Goal: Transaction & Acquisition: Book appointment/travel/reservation

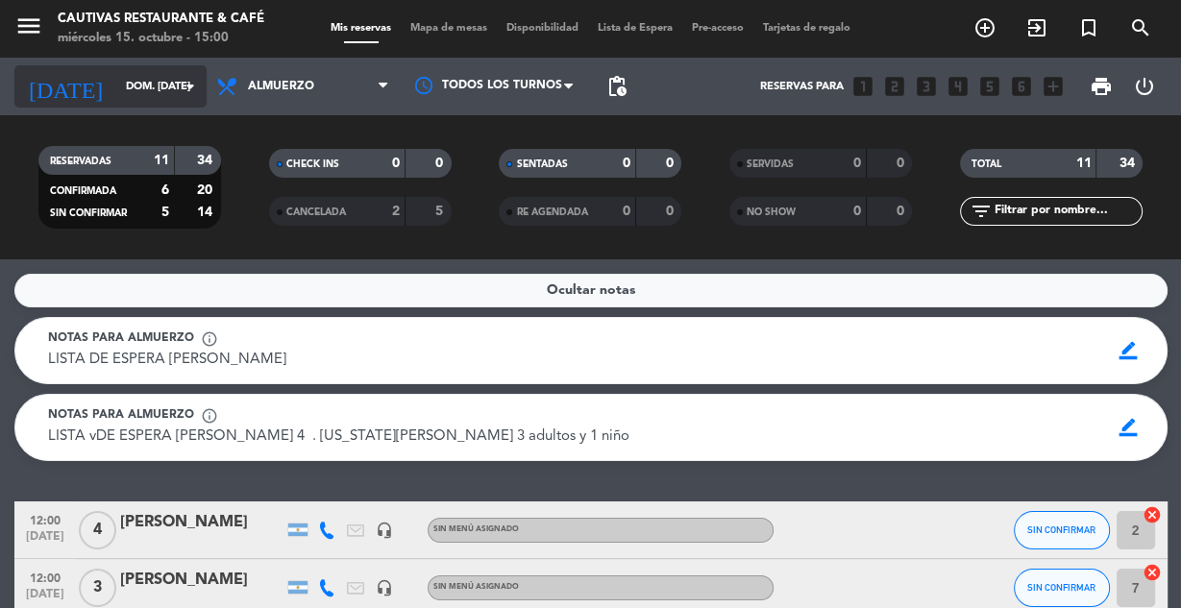
click at [148, 90] on input "dom. [DATE]" at bounding box center [189, 87] width 147 height 32
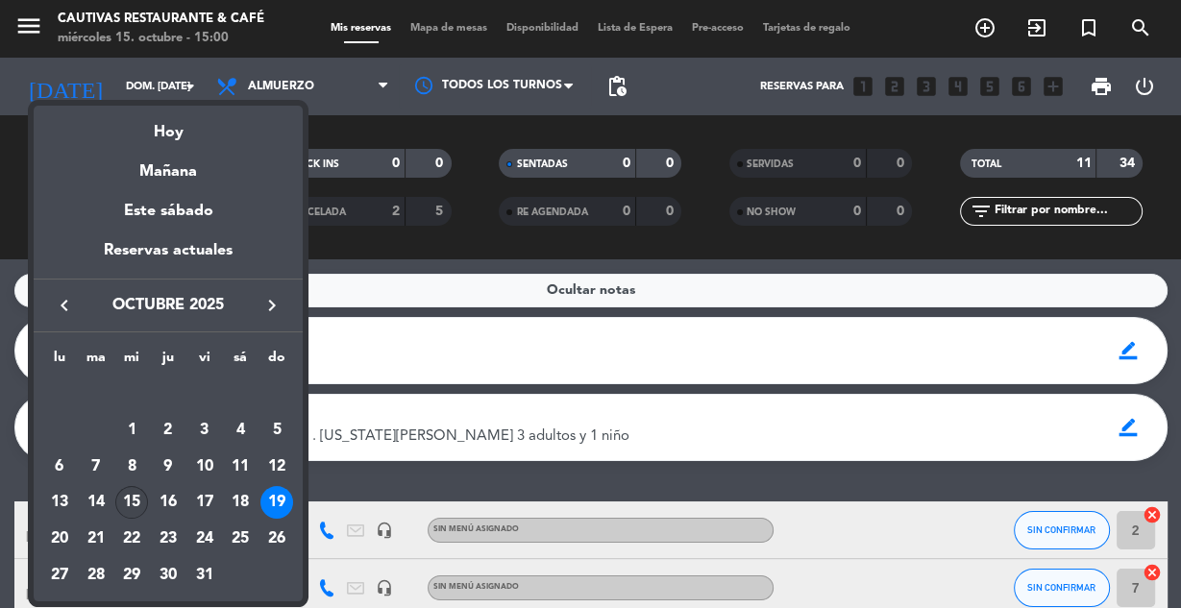
click at [133, 505] on div "15" at bounding box center [131, 502] width 33 height 33
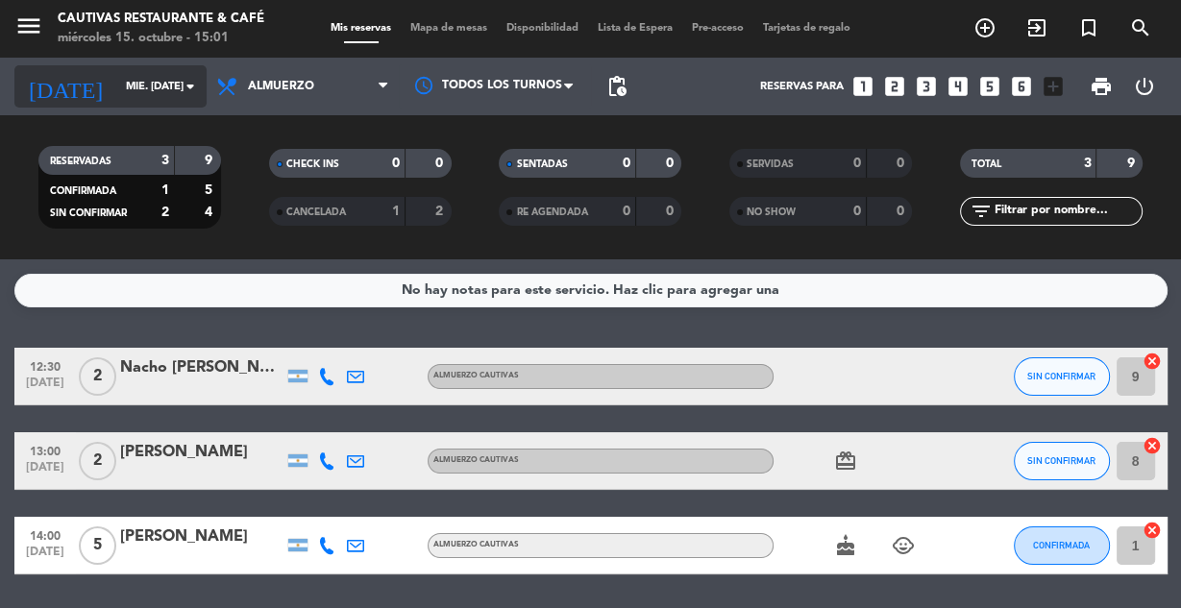
click at [165, 101] on input "mié. [DATE]" at bounding box center [189, 87] width 147 height 32
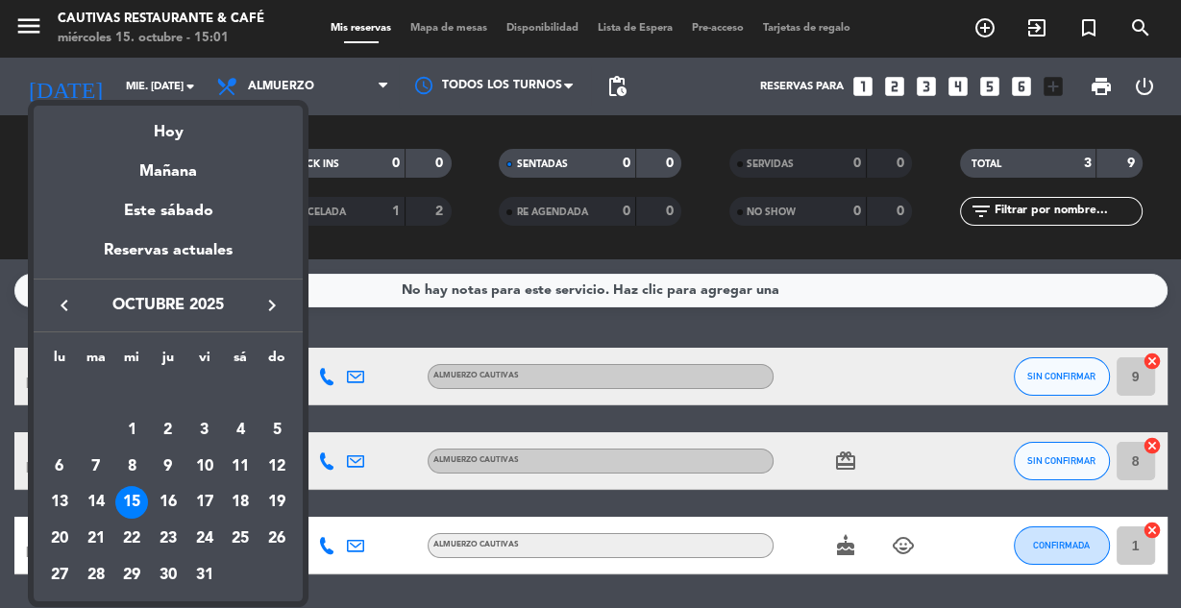
click at [339, 267] on div at bounding box center [590, 304] width 1181 height 608
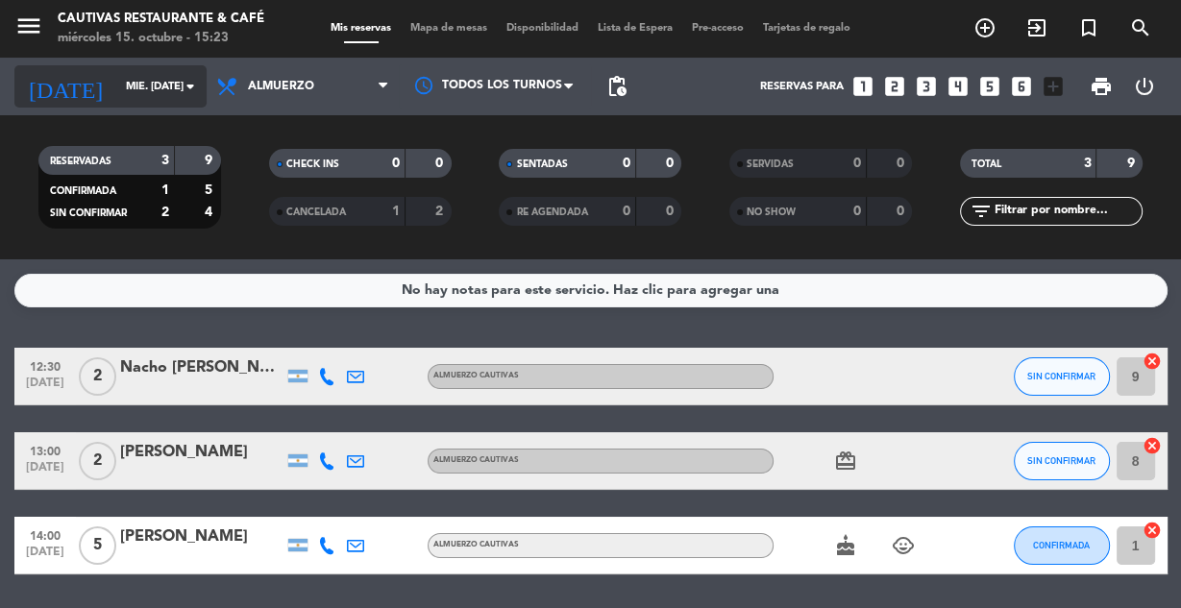
click at [116, 94] on input "mié. [DATE]" at bounding box center [189, 87] width 147 height 32
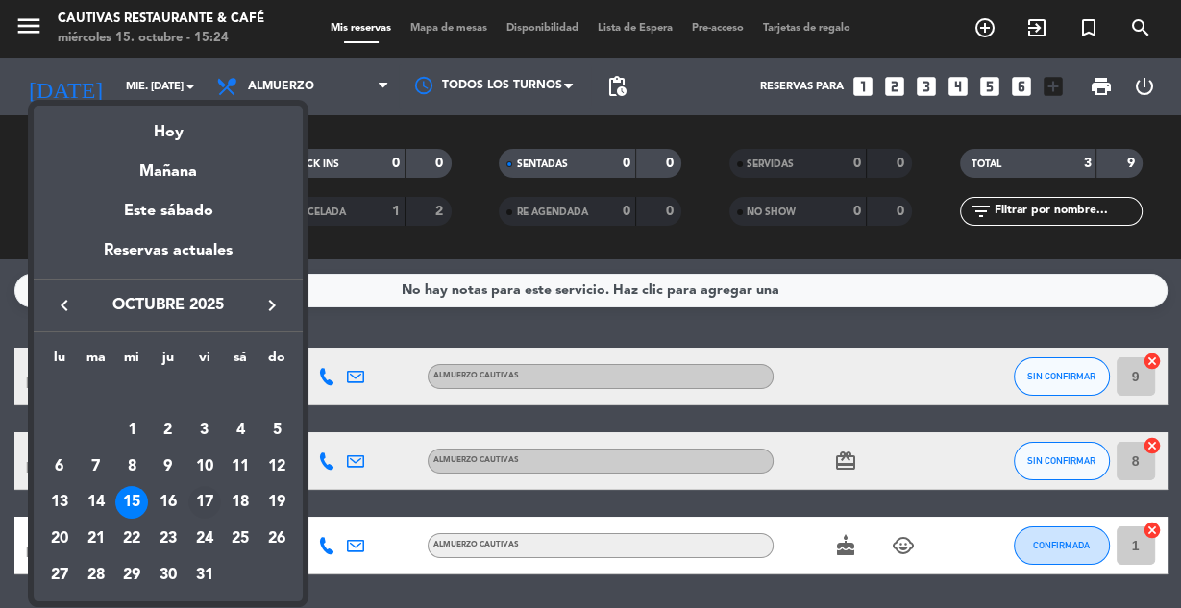
click at [209, 503] on div "17" at bounding box center [204, 502] width 33 height 33
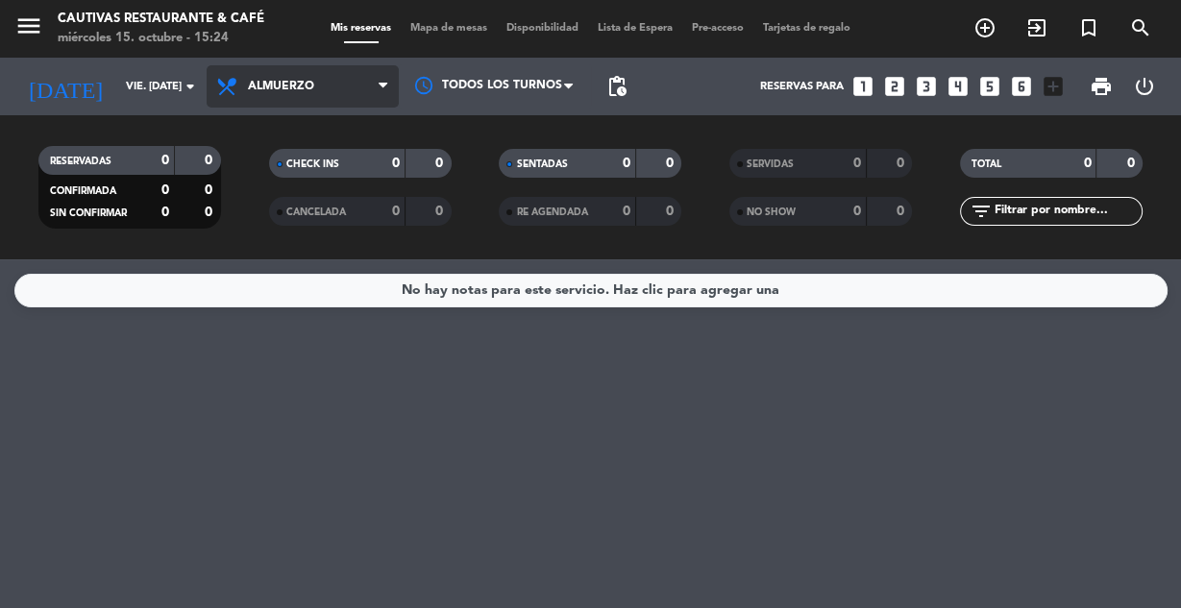
click at [342, 93] on span "Almuerzo" at bounding box center [303, 86] width 192 height 42
click at [317, 223] on div "menu Cautivas Restaurante & Café miércoles 15. octubre - 15:24 Mis reservas Map…" at bounding box center [590, 129] width 1181 height 259
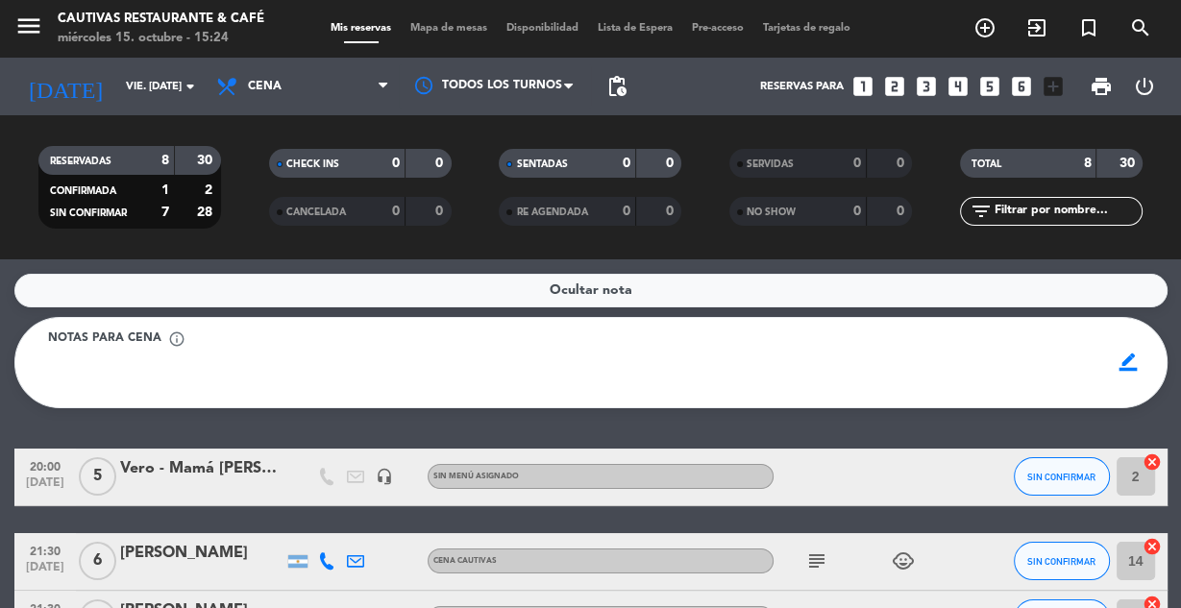
click at [320, 434] on div "Ocultar nota Notas para cena info_outline border_color 20:00 [DATE] 5 Vero - Ma…" at bounding box center [590, 433] width 1181 height 349
click at [153, 82] on input "vie. [DATE]" at bounding box center [189, 87] width 147 height 32
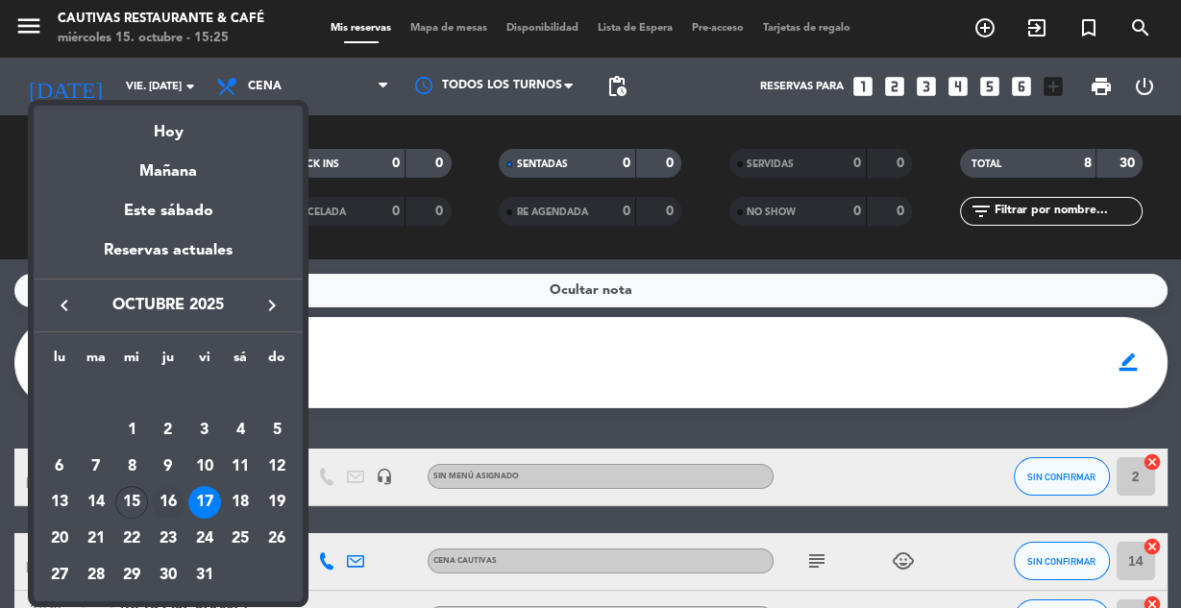
click at [170, 510] on div "16" at bounding box center [168, 502] width 33 height 33
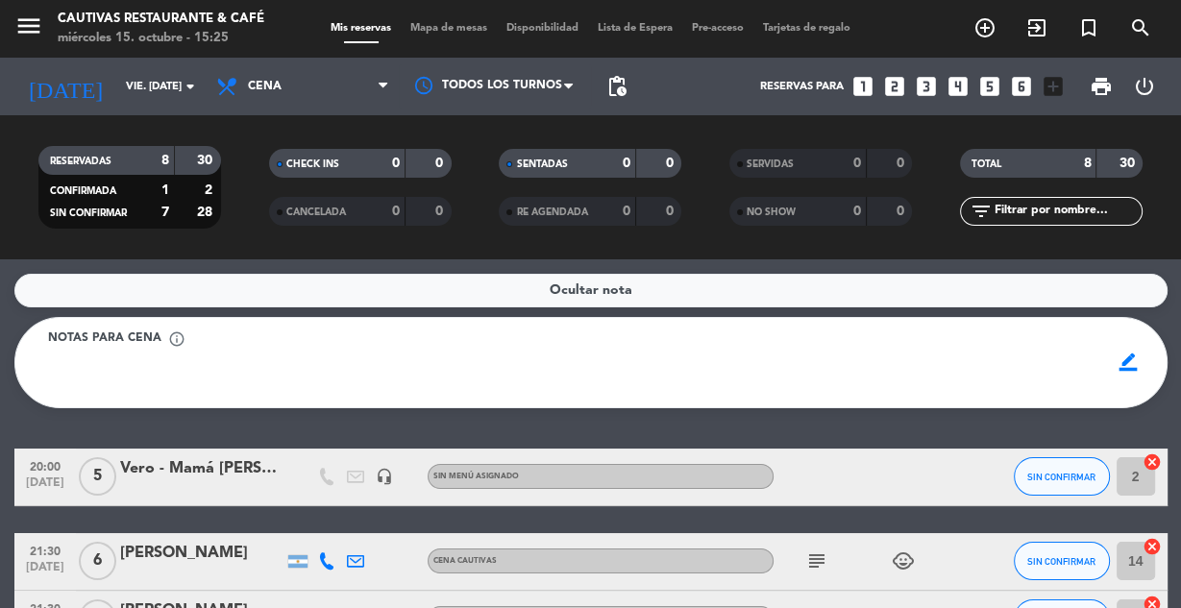
type input "[DEMOGRAPHIC_DATA] [DATE]"
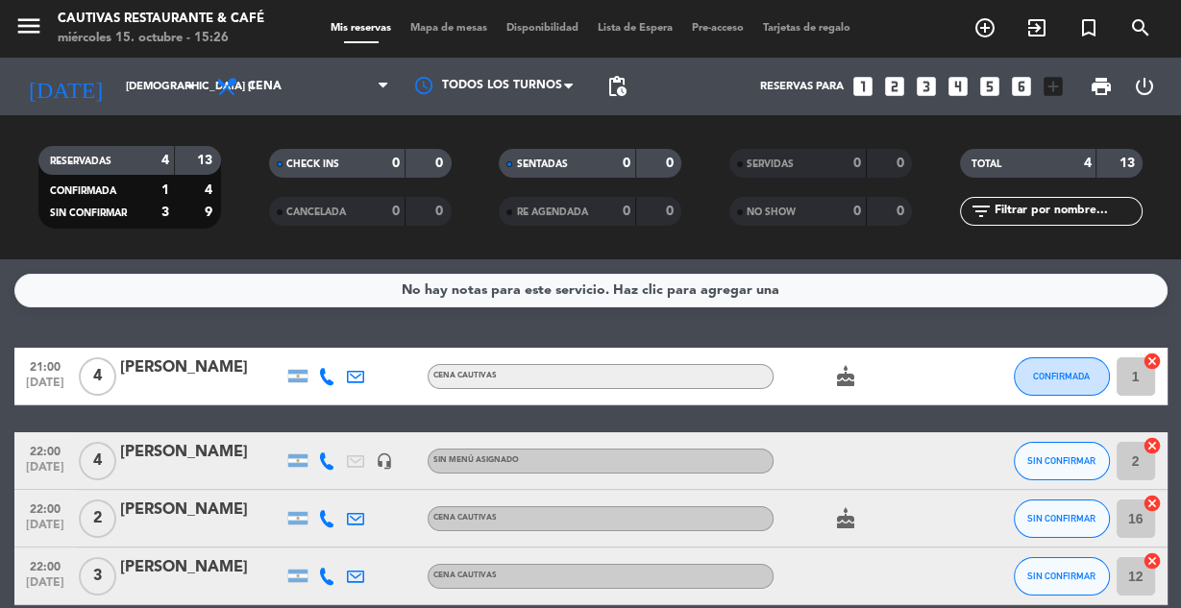
click at [896, 85] on icon "looks_two" at bounding box center [894, 86] width 25 height 25
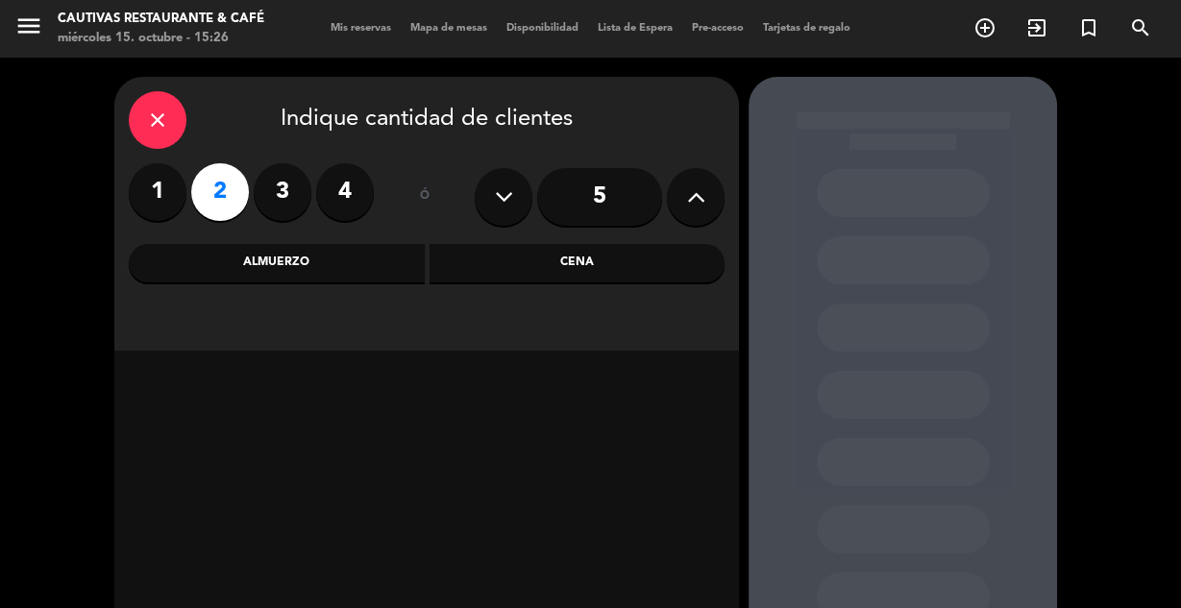
click at [494, 279] on div "Cena" at bounding box center [577, 263] width 296 height 38
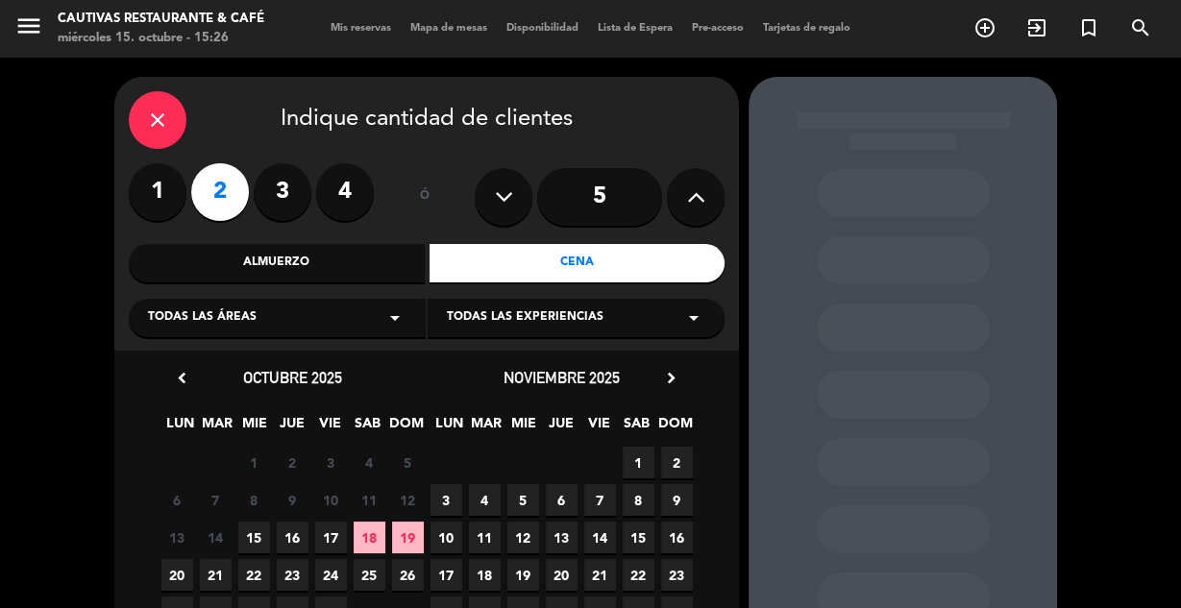
click at [294, 531] on span "16" at bounding box center [293, 538] width 32 height 32
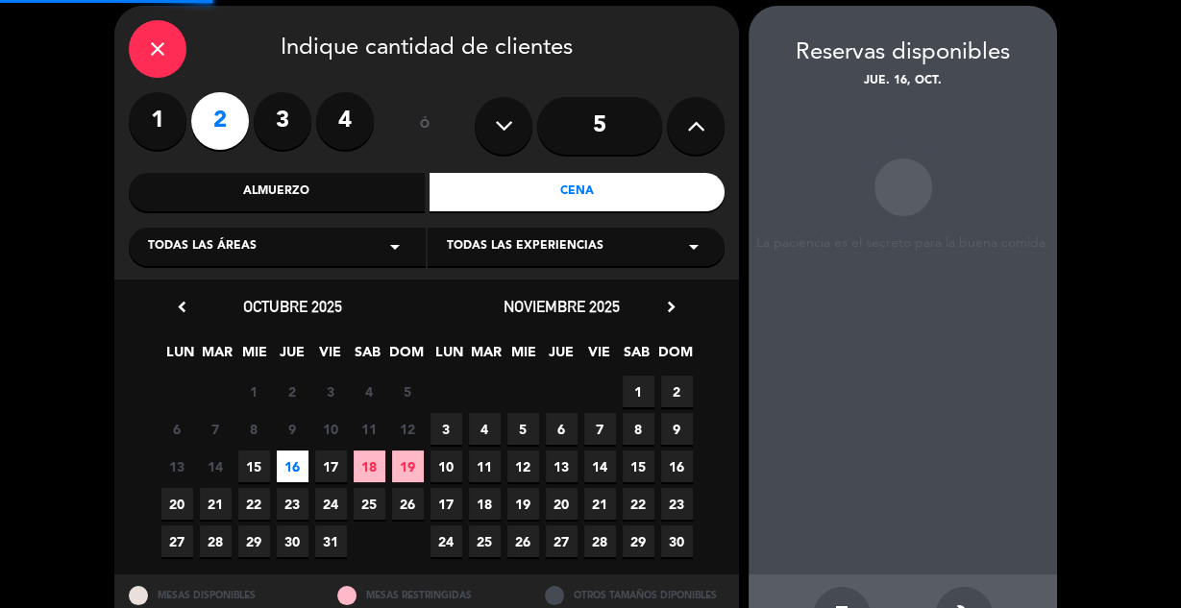
scroll to position [77, 0]
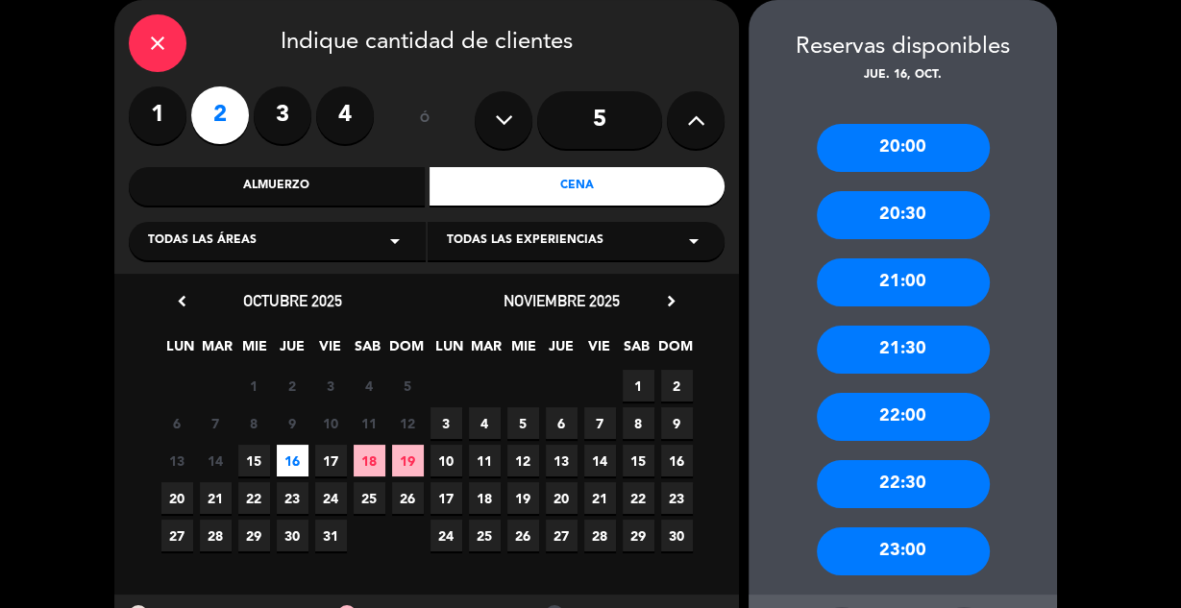
click at [892, 146] on div "20:00" at bounding box center [903, 148] width 173 height 48
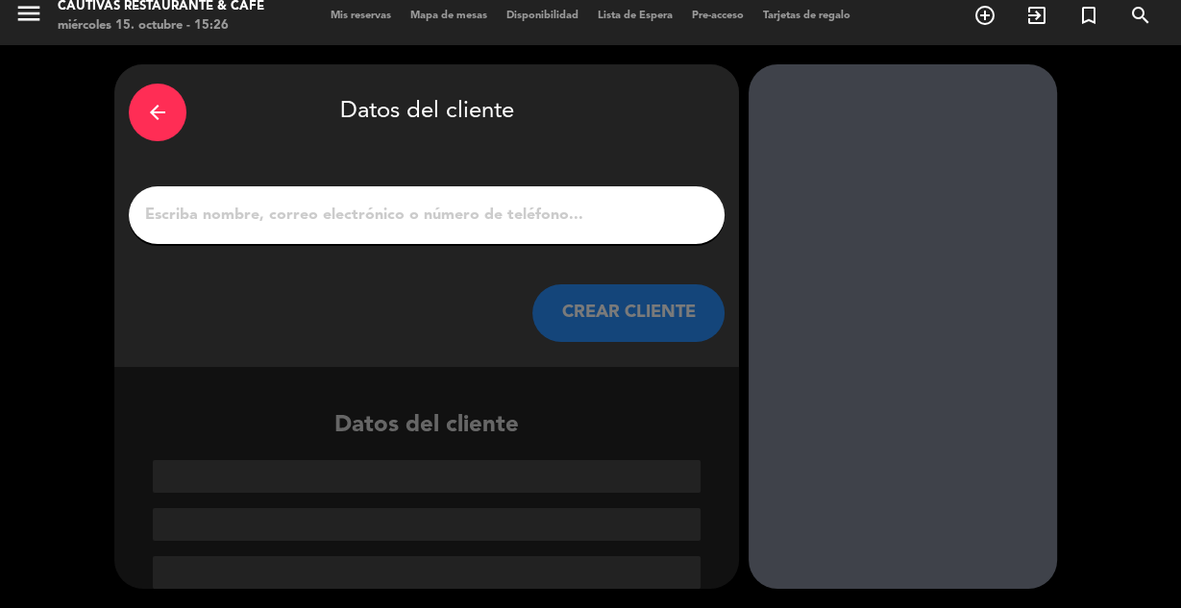
scroll to position [12, 0]
click at [490, 216] on input "1" at bounding box center [426, 215] width 567 height 27
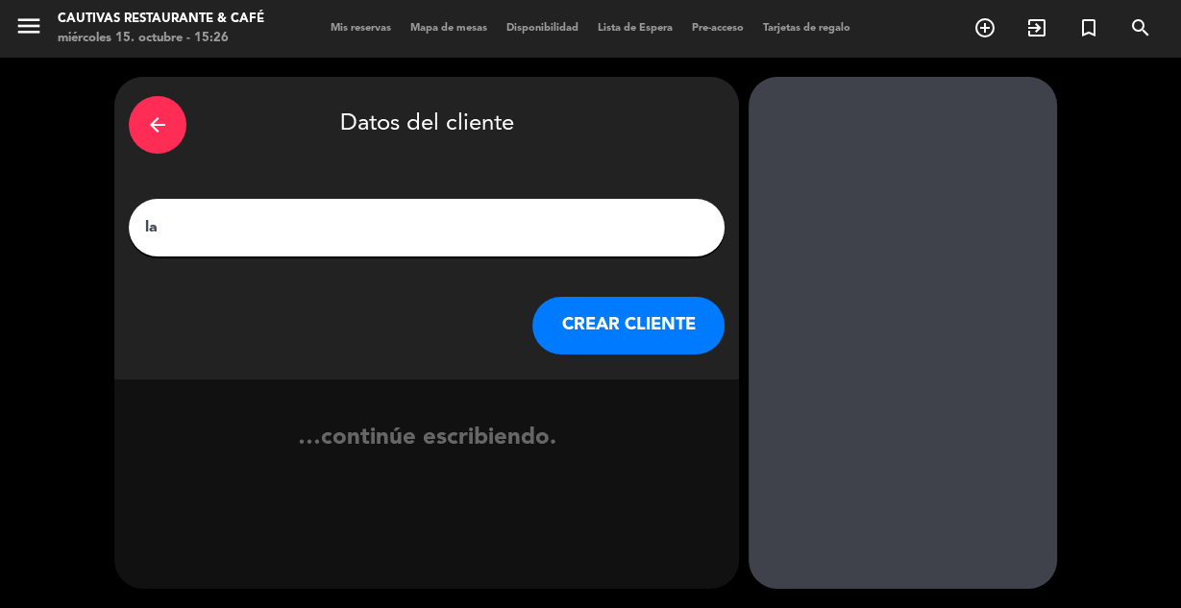
type input "l"
type input "[PERSON_NAME]"
click at [592, 306] on button "CREAR CLIENTE" at bounding box center [628, 326] width 192 height 58
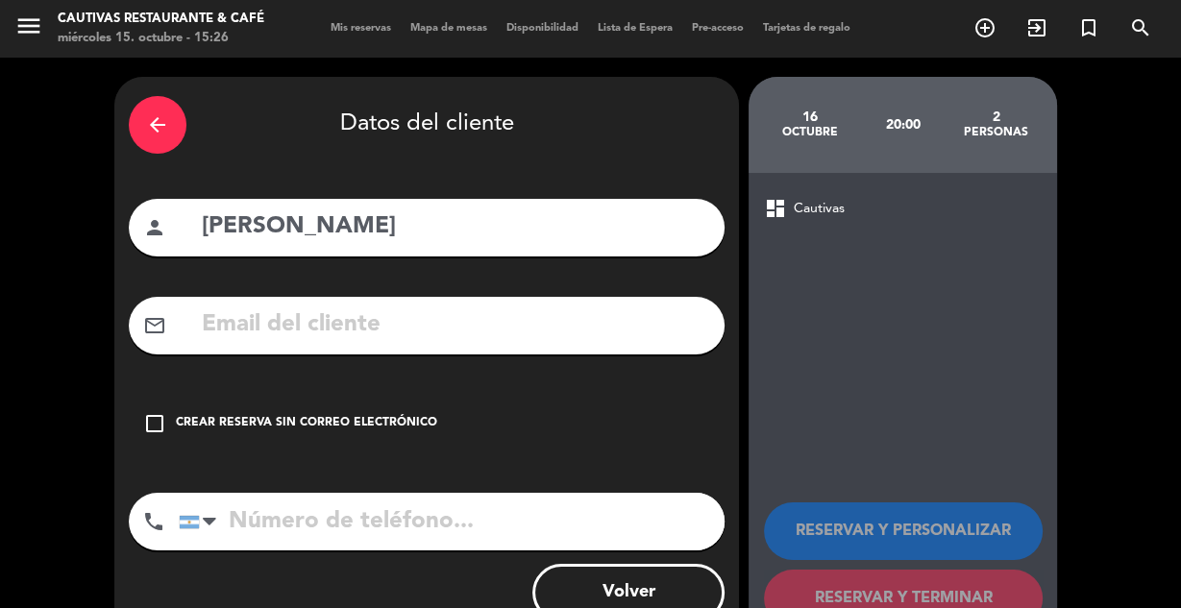
click at [157, 426] on icon "check_box_outline_blank" at bounding box center [154, 423] width 23 height 23
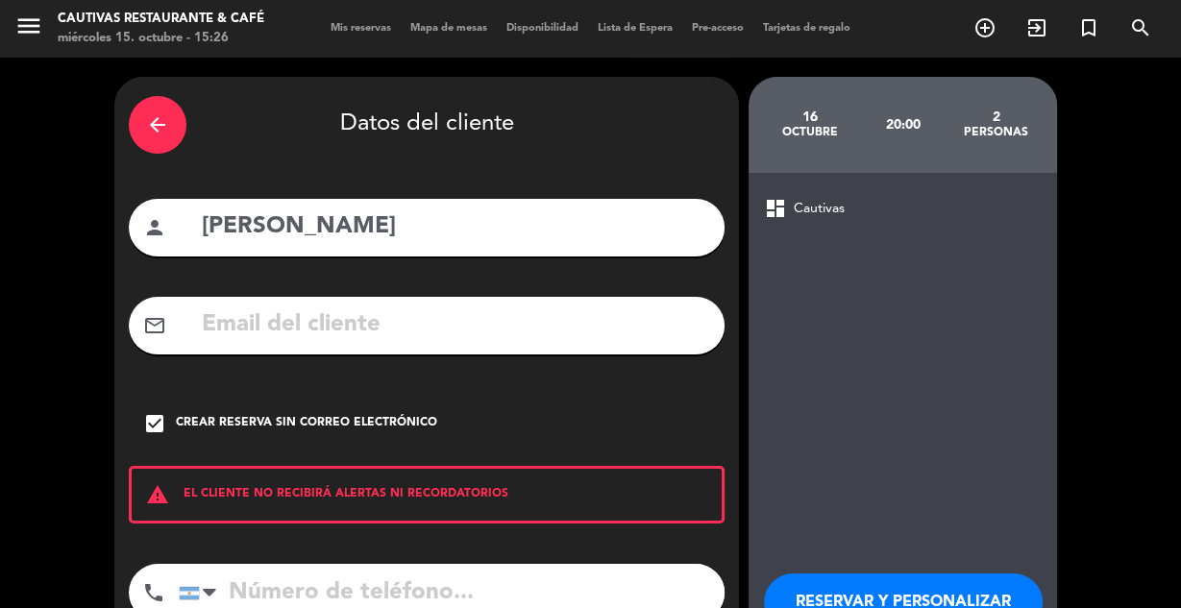
click at [295, 577] on input "tel" at bounding box center [452, 593] width 546 height 58
type input "3794340616"
click at [1144, 403] on div "arrow_back Datos del cliente person [PERSON_NAME] mail_outline check_box Crear …" at bounding box center [590, 399] width 1181 height 683
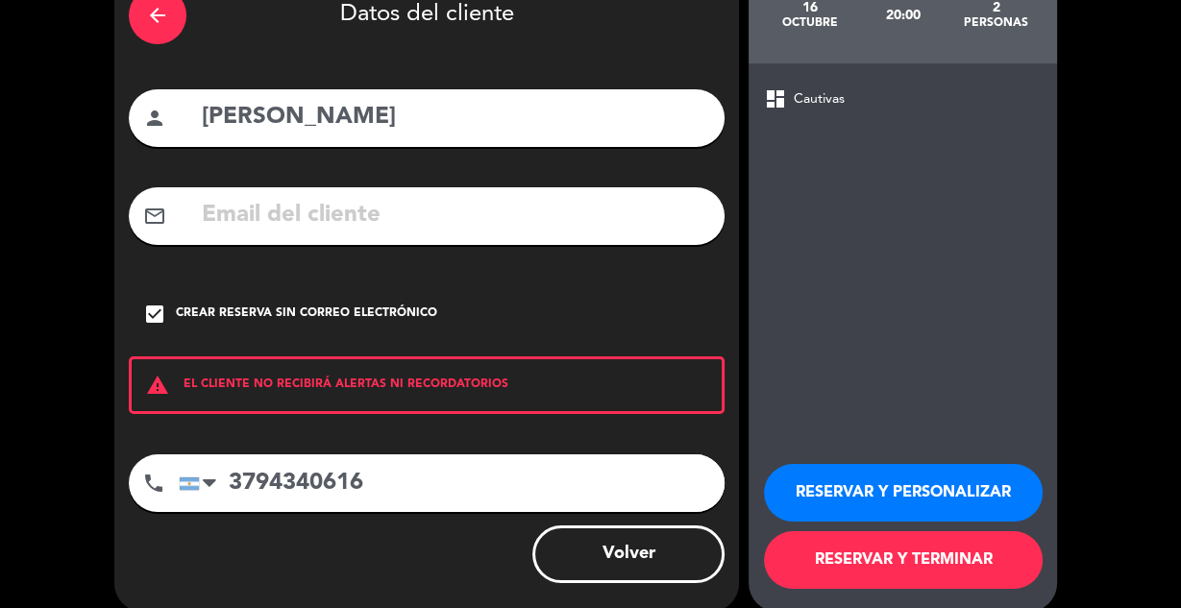
scroll to position [123, 0]
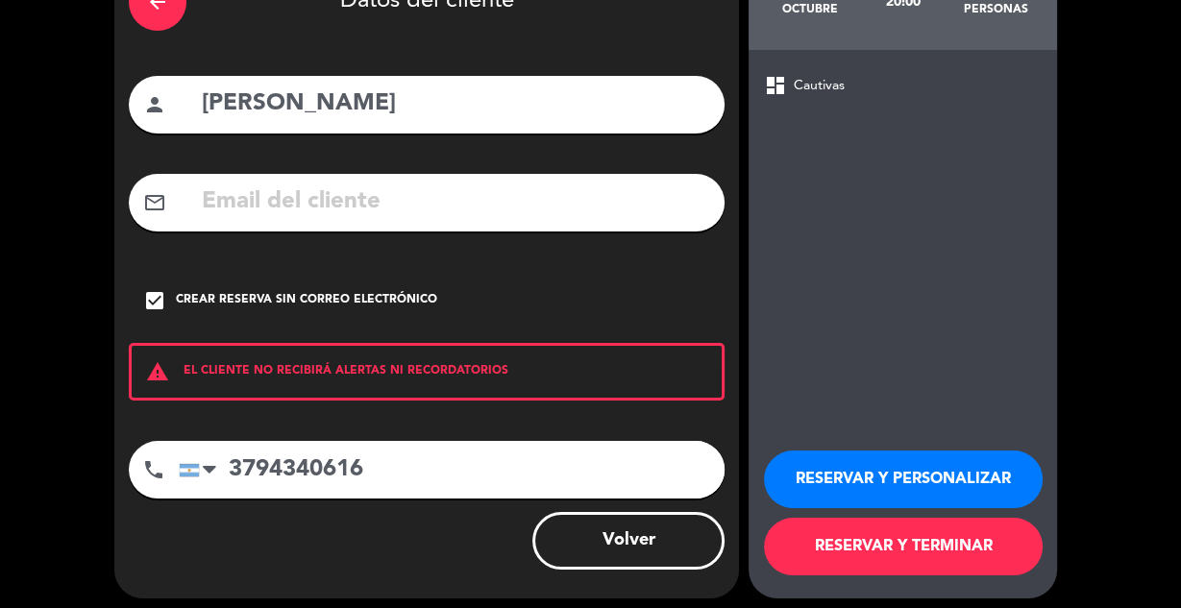
click at [963, 549] on button "RESERVAR Y TERMINAR" at bounding box center [903, 547] width 279 height 58
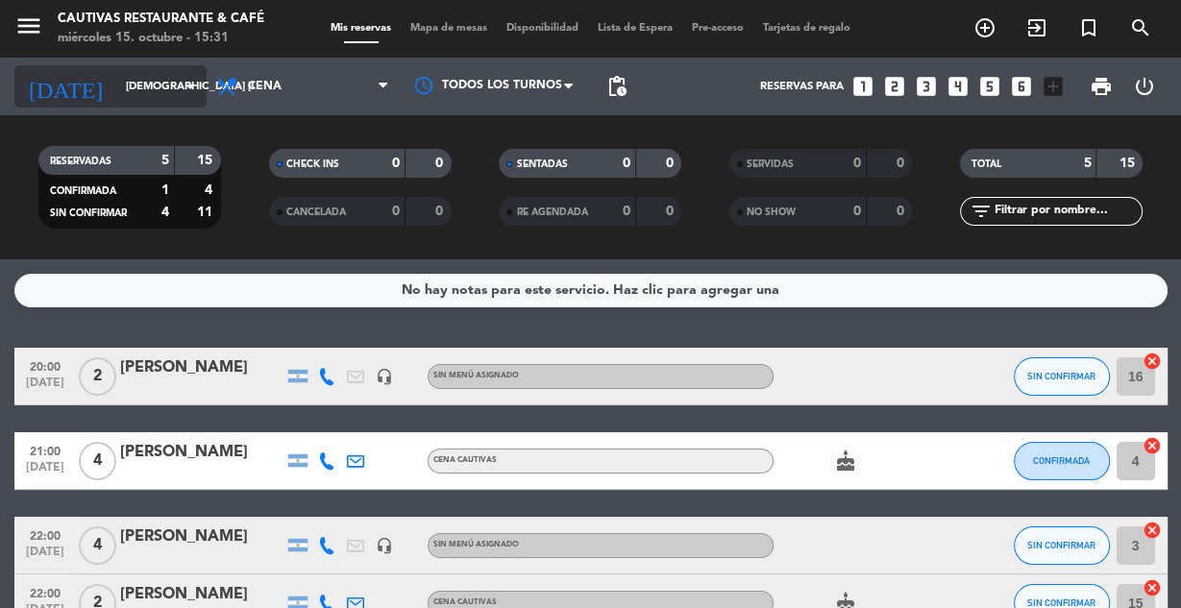
click at [166, 83] on input "[DEMOGRAPHIC_DATA] [DATE]" at bounding box center [189, 87] width 147 height 32
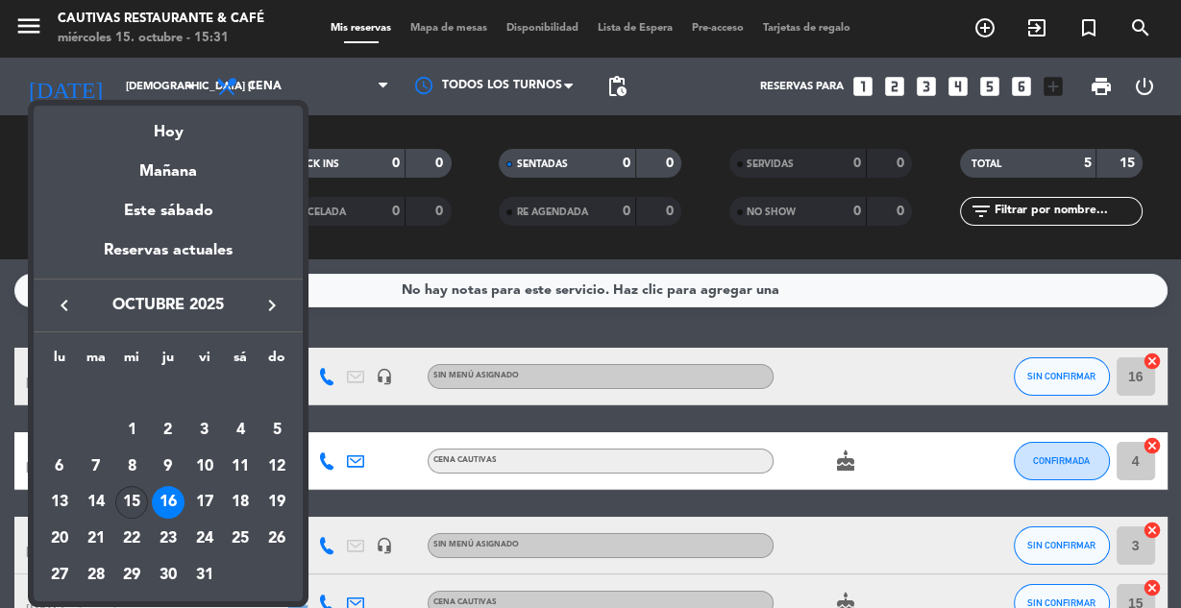
click at [131, 491] on div "15" at bounding box center [131, 502] width 33 height 33
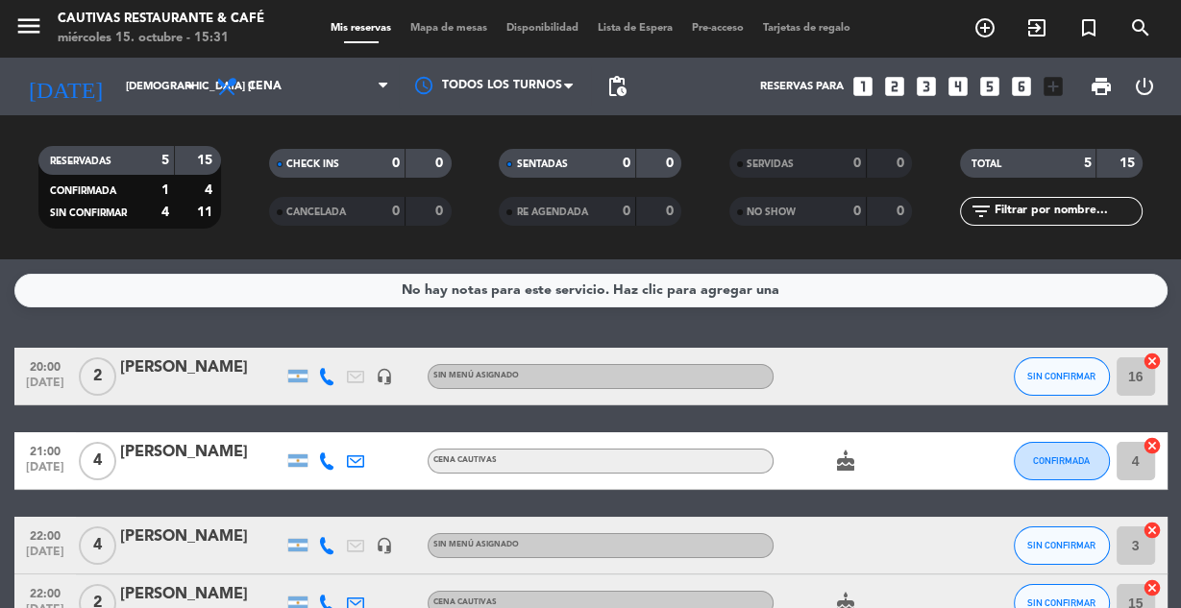
type input "mié. [DATE]"
